Goal: Information Seeking & Learning: Learn about a topic

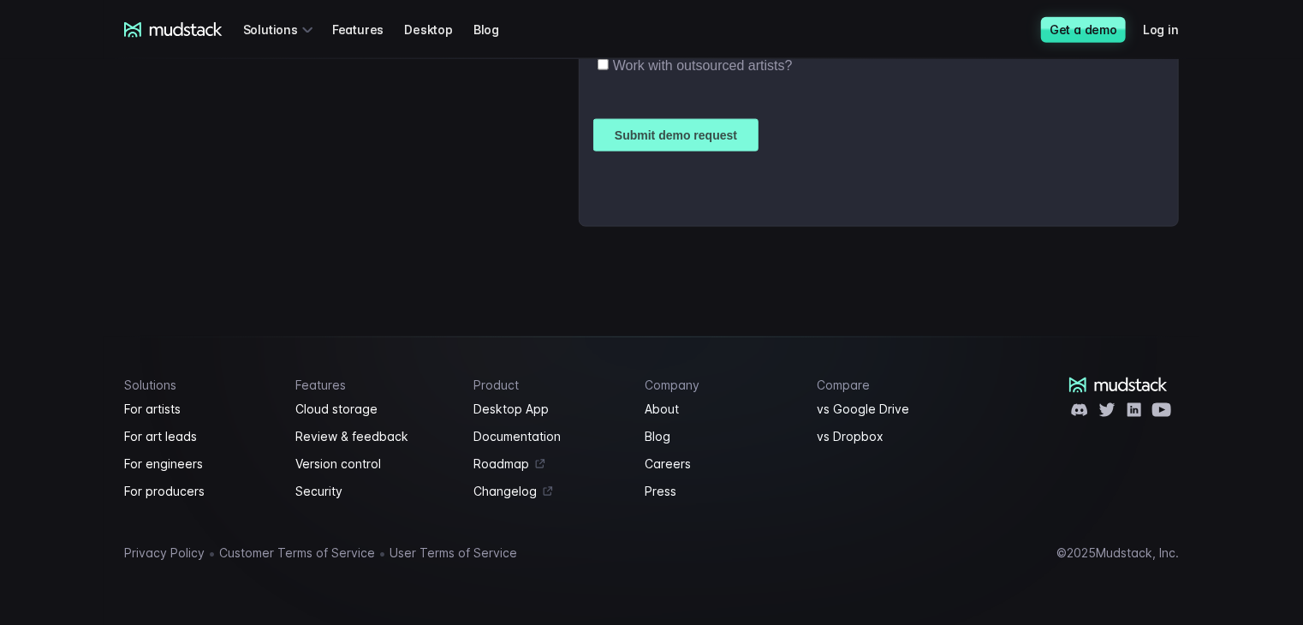
scroll to position [4384, 0]
click at [664, 404] on link "About" at bounding box center [721, 409] width 152 height 21
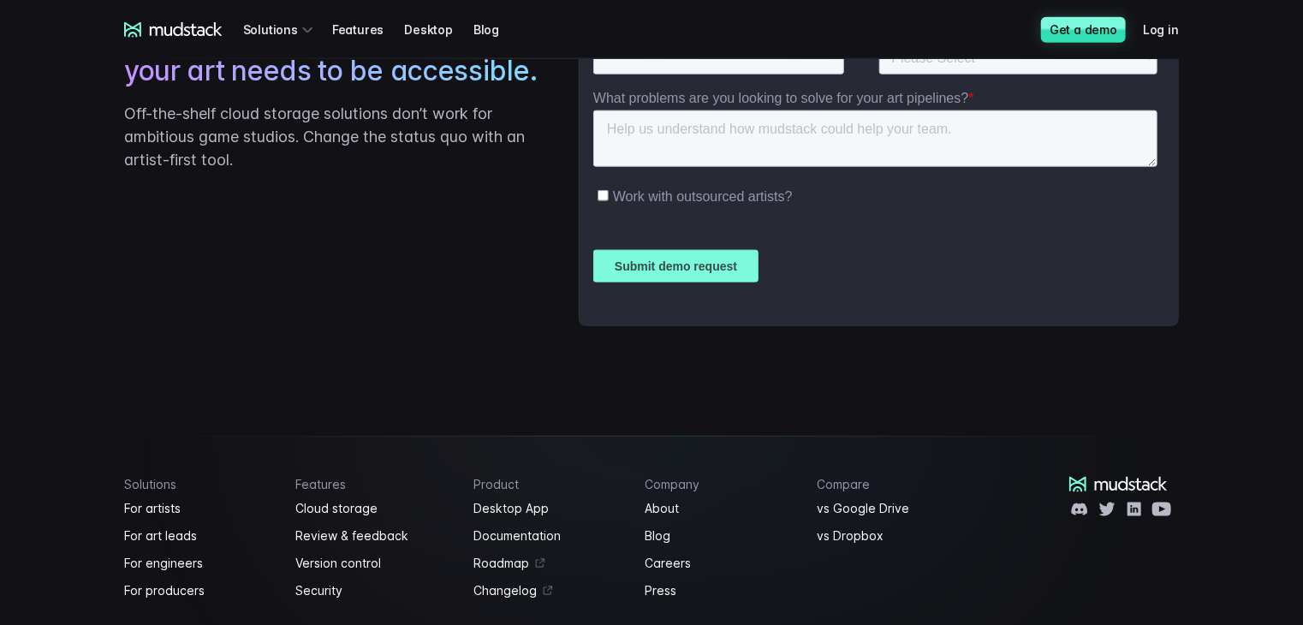
scroll to position [4215, 0]
